Goal: Transaction & Acquisition: Purchase product/service

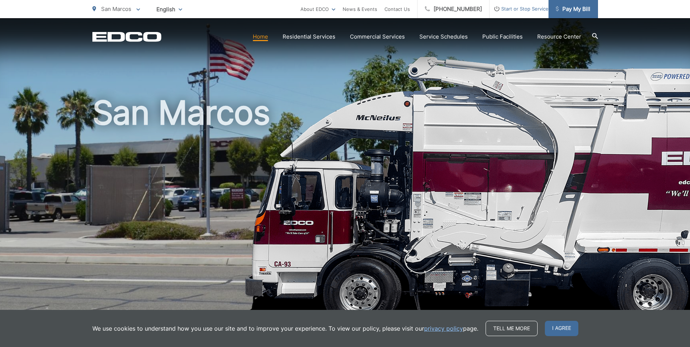
click at [572, 8] on span "Pay My Bill" at bounding box center [573, 9] width 35 height 9
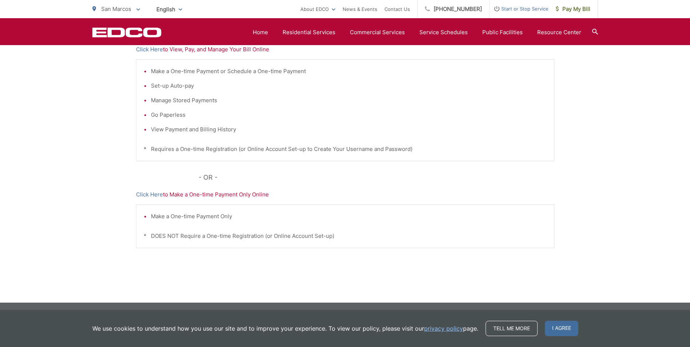
scroll to position [170, 0]
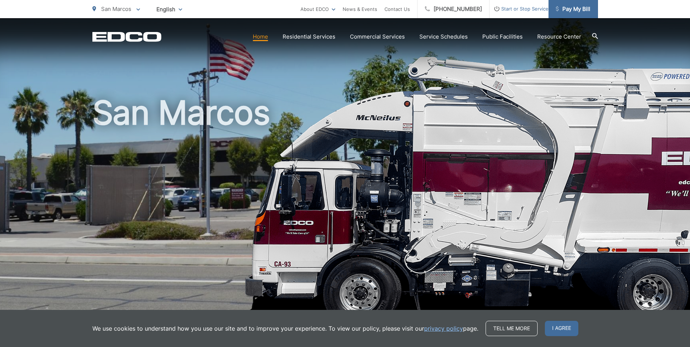
click at [584, 9] on span "Pay My Bill" at bounding box center [573, 9] width 35 height 9
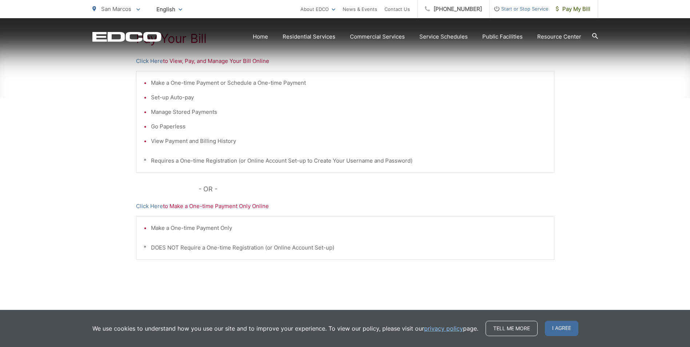
scroll to position [160, 0]
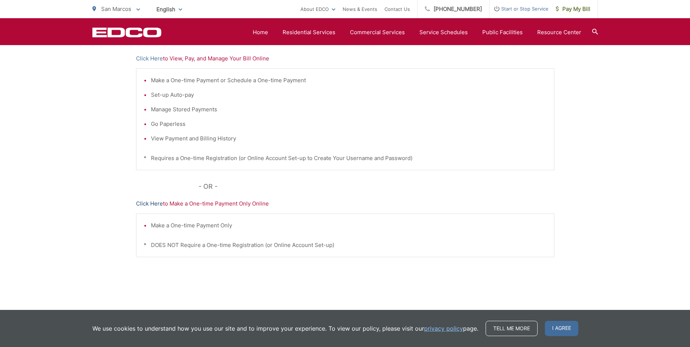
click at [153, 203] on link "Click Here" at bounding box center [149, 203] width 27 height 9
click at [152, 58] on link "Click Here" at bounding box center [149, 58] width 27 height 9
